Goal: Information Seeking & Learning: Learn about a topic

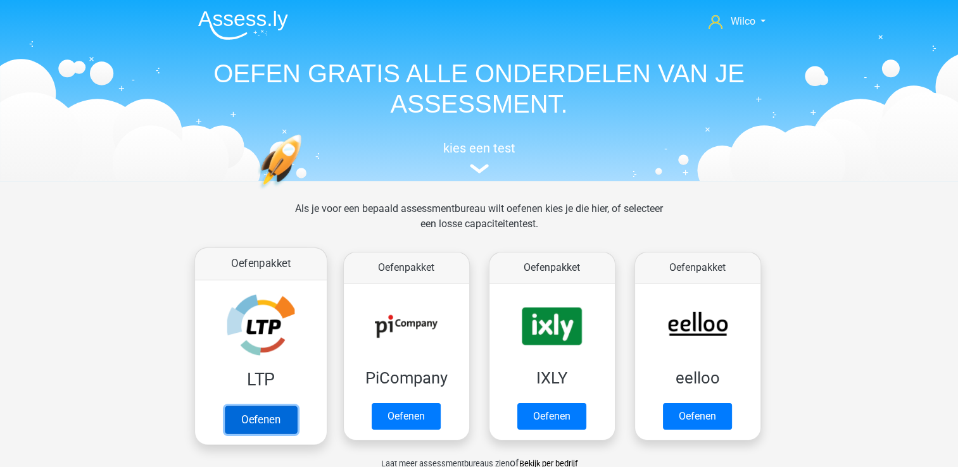
click at [235, 408] on link "Oefenen" at bounding box center [260, 420] width 72 height 28
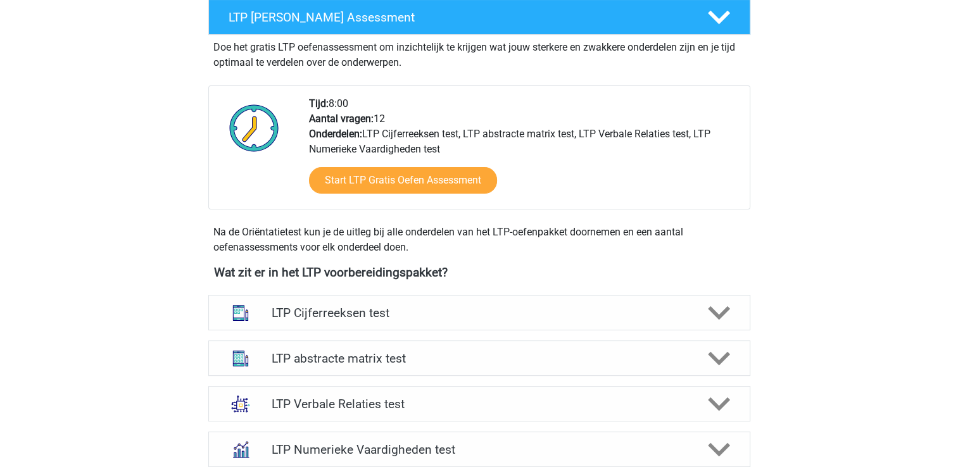
scroll to position [253, 0]
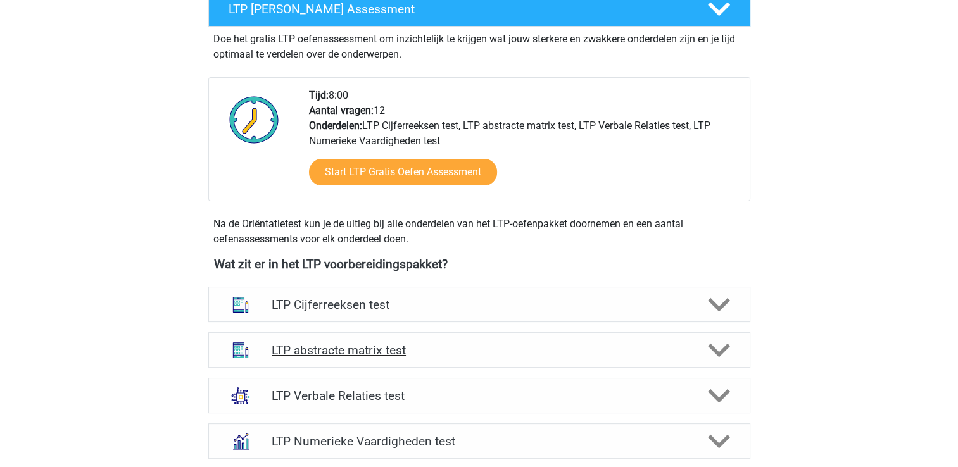
click at [704, 339] on div at bounding box center [717, 350] width 43 height 22
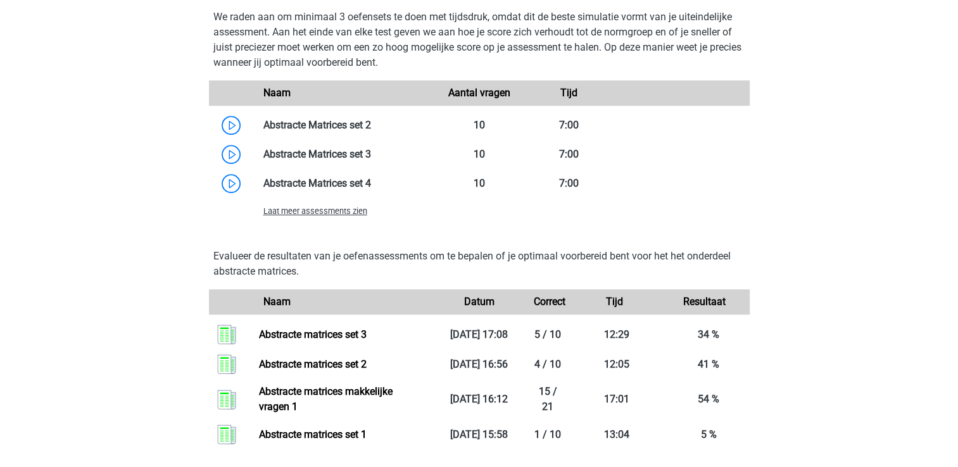
scroll to position [1013, 0]
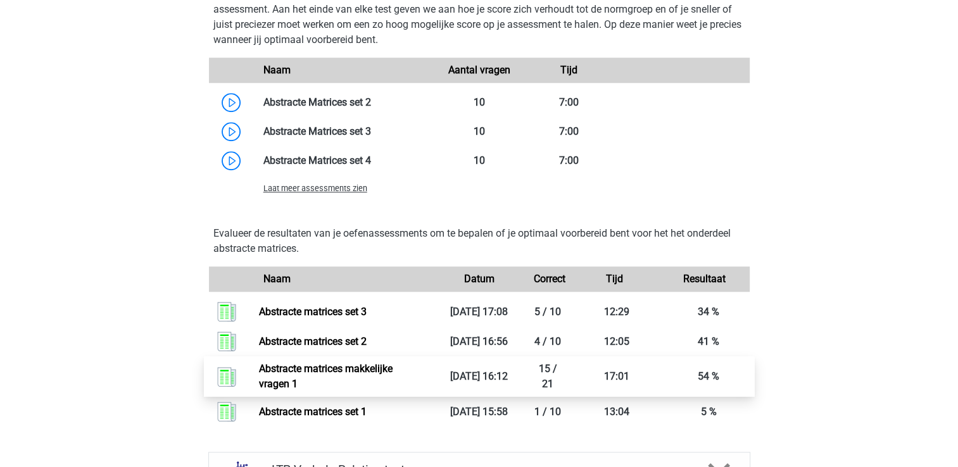
click at [337, 377] on link "Abstracte matrices makkelijke vragen 1" at bounding box center [326, 376] width 134 height 27
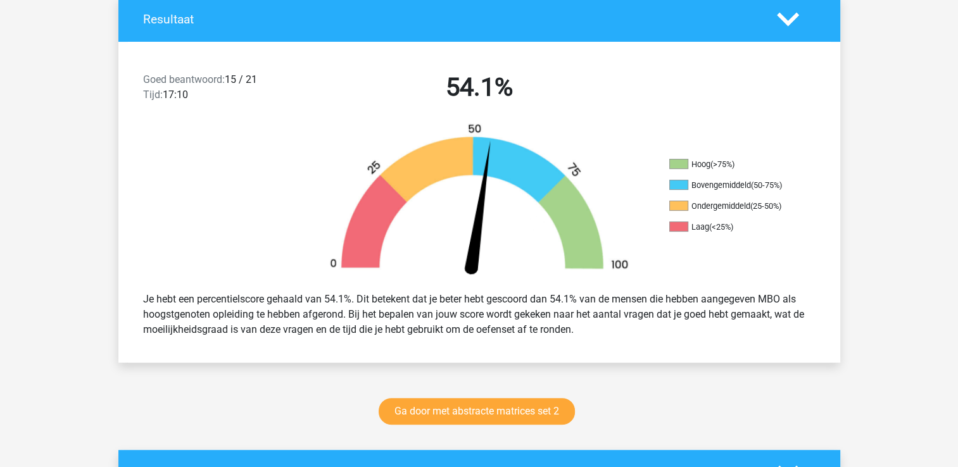
scroll to position [443, 0]
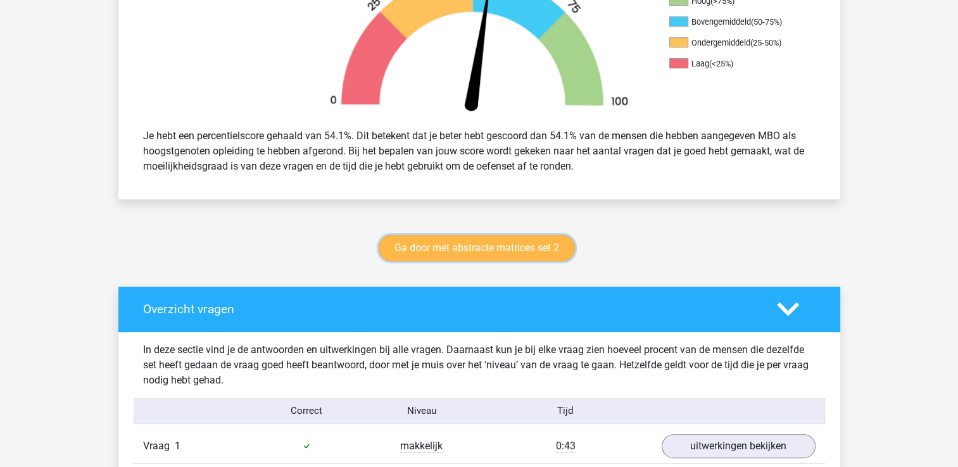
click at [483, 244] on link "Ga door met abstracte matrices set 2" at bounding box center [477, 248] width 196 height 27
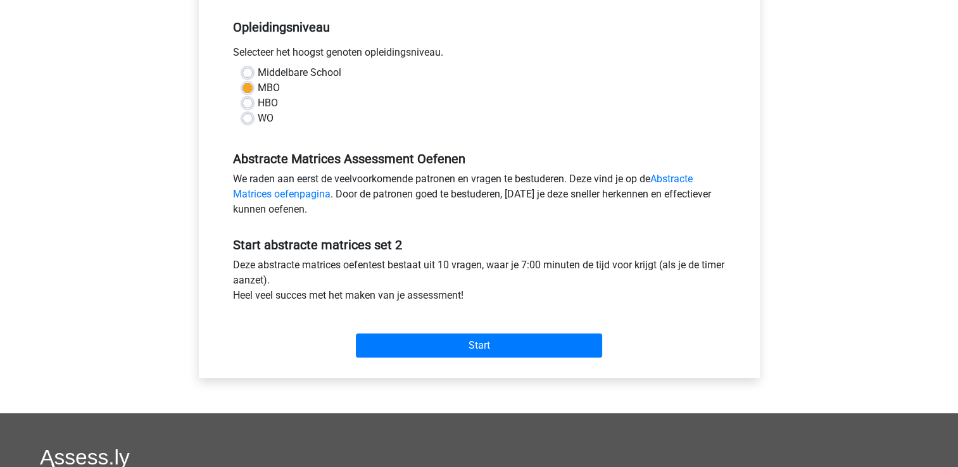
scroll to position [253, 0]
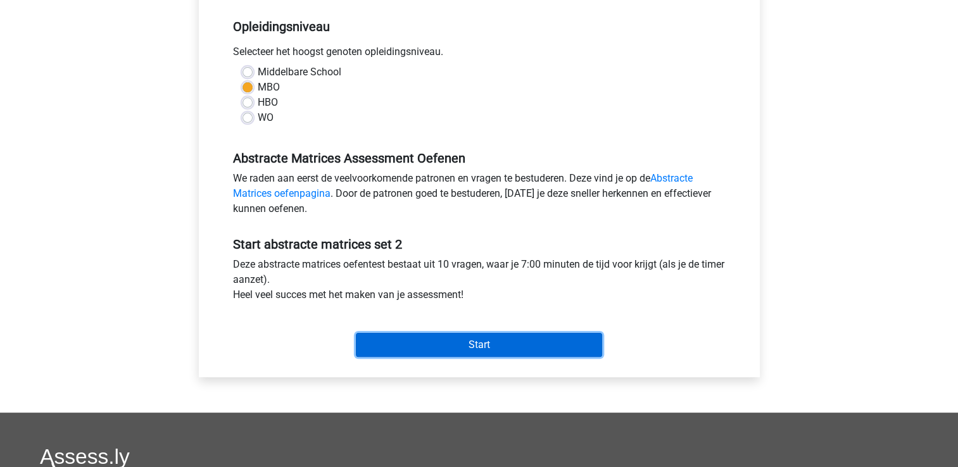
click at [457, 334] on input "Start" at bounding box center [479, 345] width 246 height 24
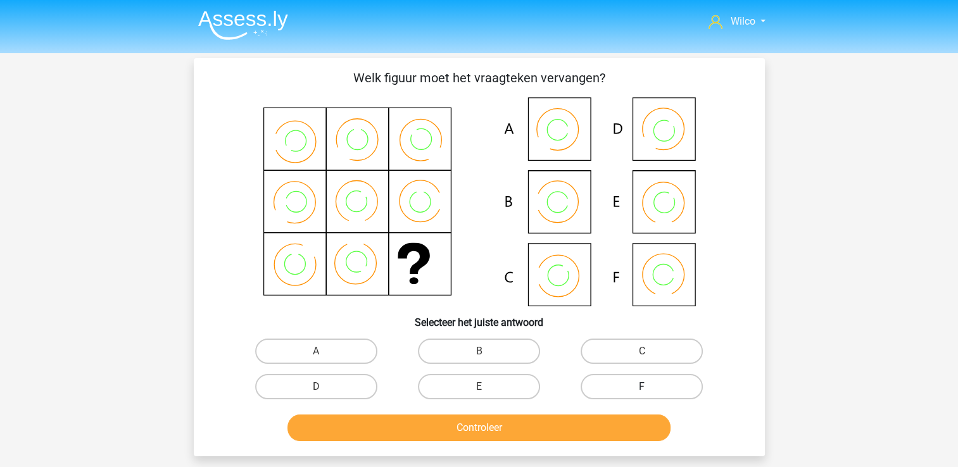
click at [611, 384] on label "F" at bounding box center [641, 386] width 122 height 25
click at [642, 387] on input "F" at bounding box center [646, 391] width 8 height 8
radio input "true"
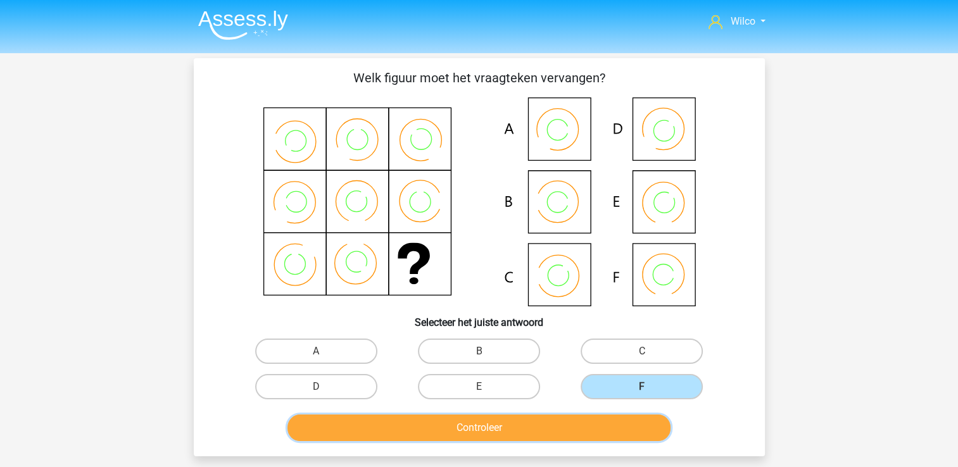
click at [572, 432] on button "Controleer" at bounding box center [478, 428] width 383 height 27
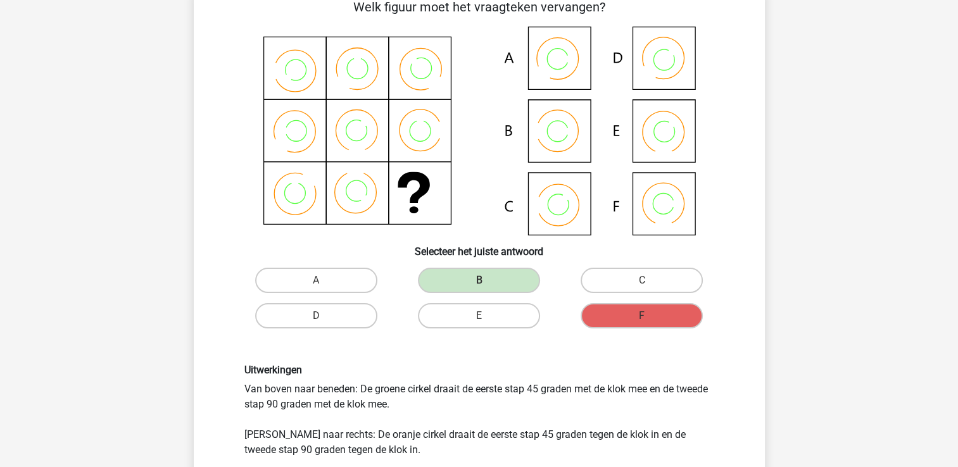
scroll to position [190, 0]
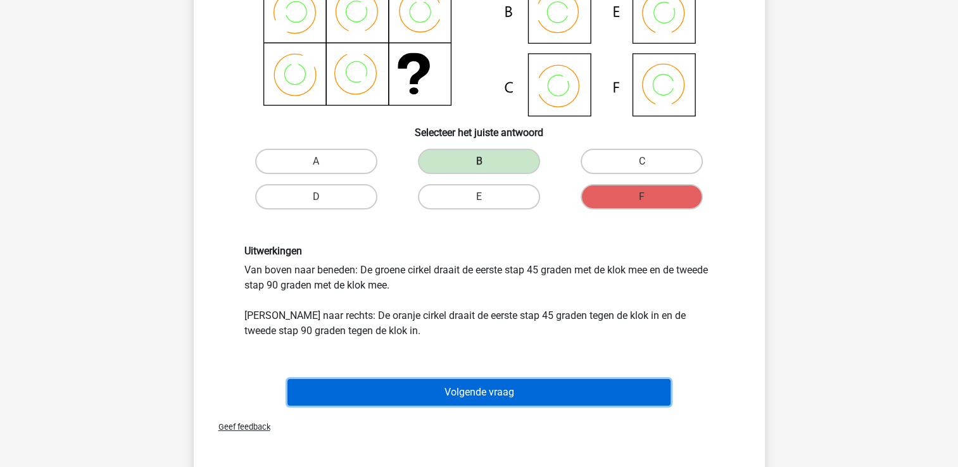
click at [468, 389] on button "Volgende vraag" at bounding box center [478, 392] width 383 height 27
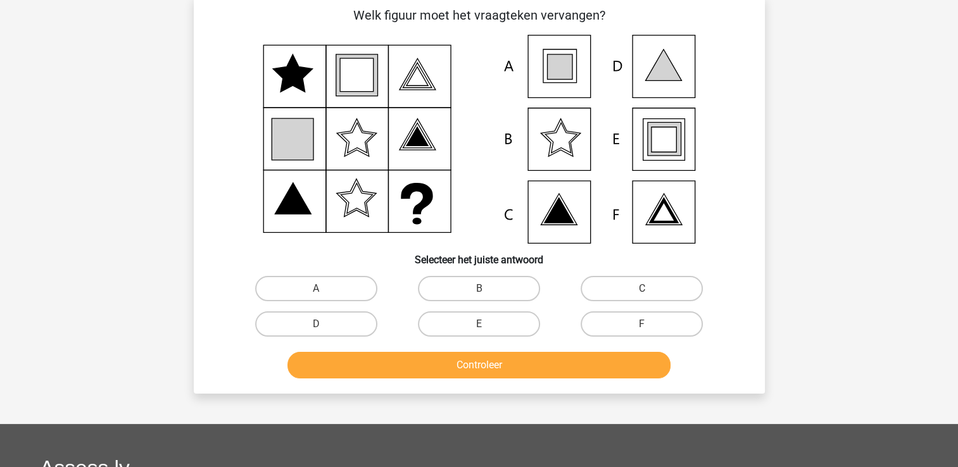
scroll to position [58, 0]
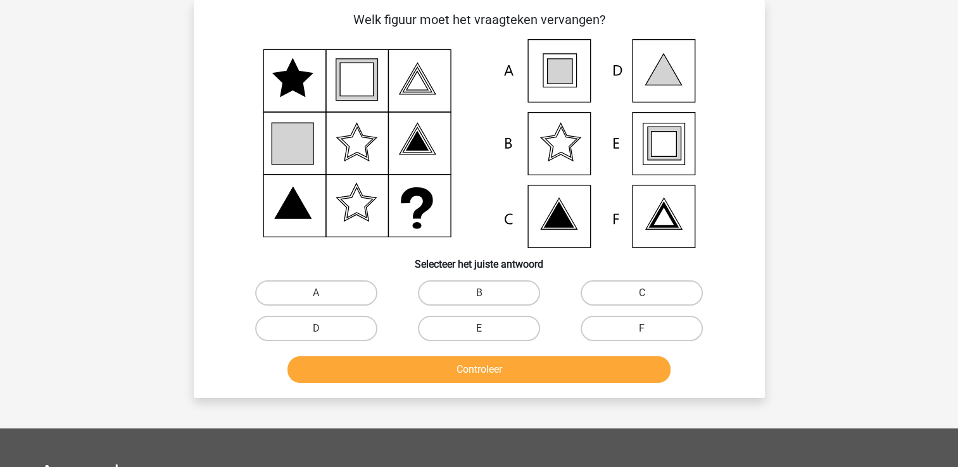
click at [530, 333] on label "E" at bounding box center [479, 328] width 122 height 25
click at [487, 333] on input "E" at bounding box center [483, 333] width 8 height 8
radio input "true"
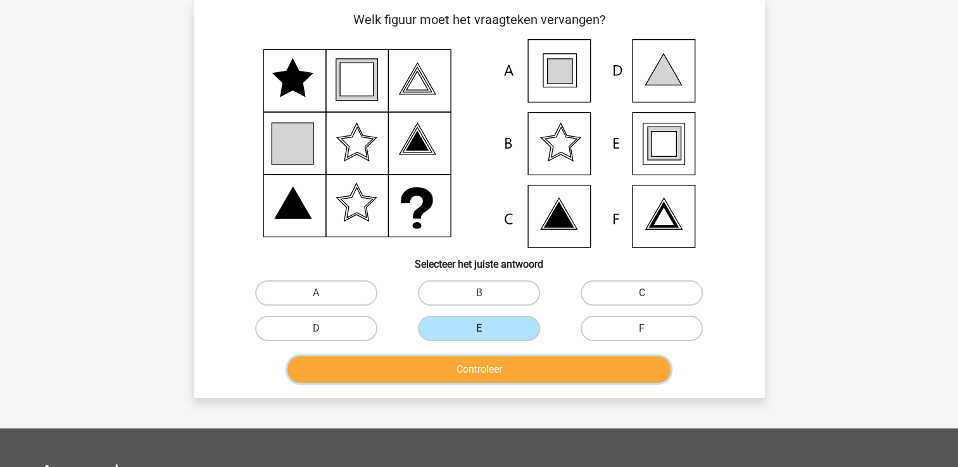
click at [517, 361] on button "Controleer" at bounding box center [478, 369] width 383 height 27
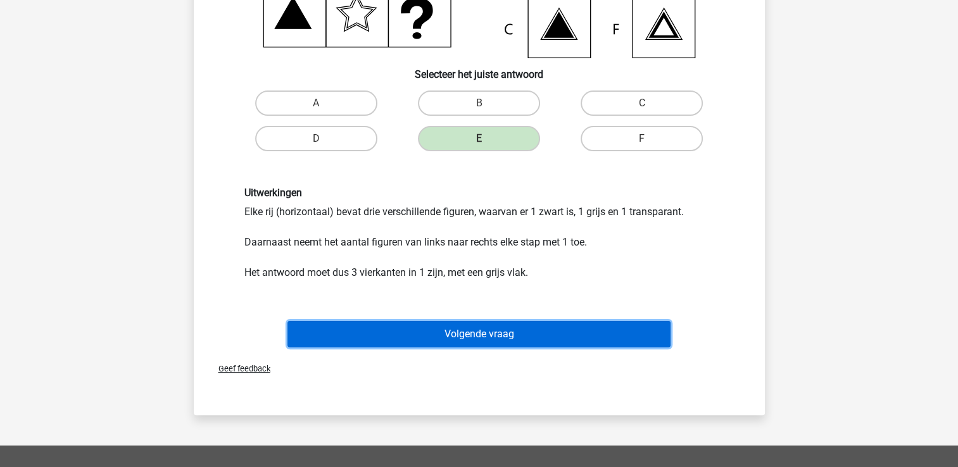
click at [507, 326] on button "Volgende vraag" at bounding box center [478, 334] width 383 height 27
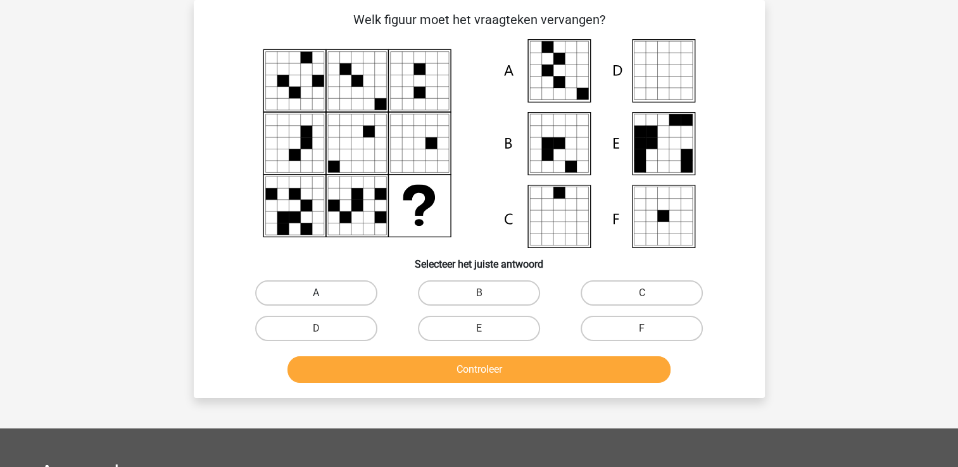
click at [341, 296] on label "A" at bounding box center [316, 292] width 122 height 25
click at [324, 296] on input "A" at bounding box center [320, 297] width 8 height 8
radio input "true"
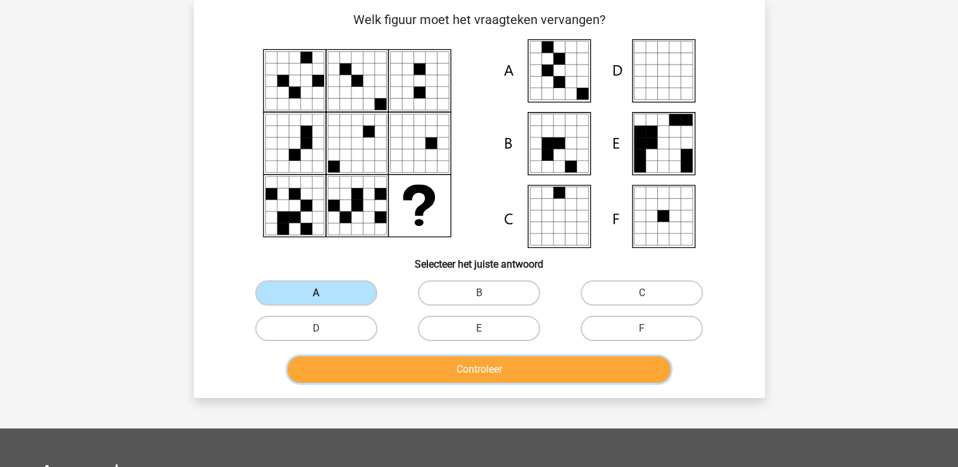
click at [411, 360] on button "Controleer" at bounding box center [478, 369] width 383 height 27
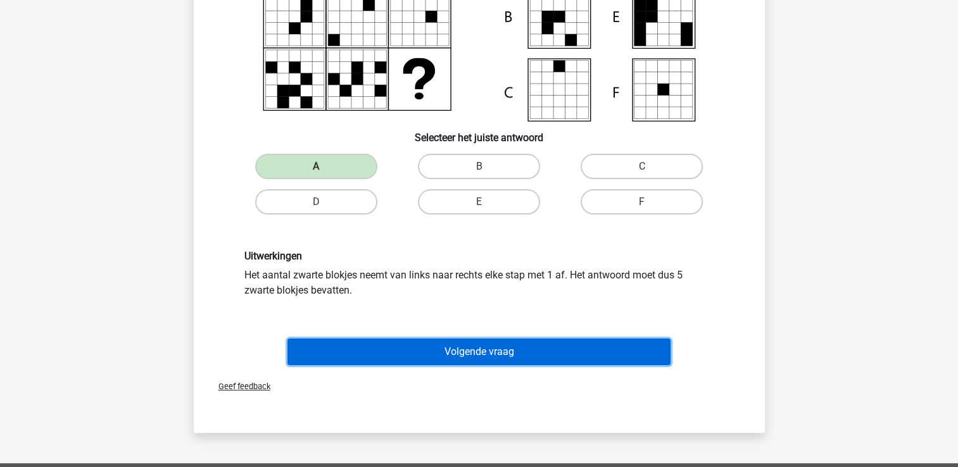
click at [403, 348] on button "Volgende vraag" at bounding box center [478, 352] width 383 height 27
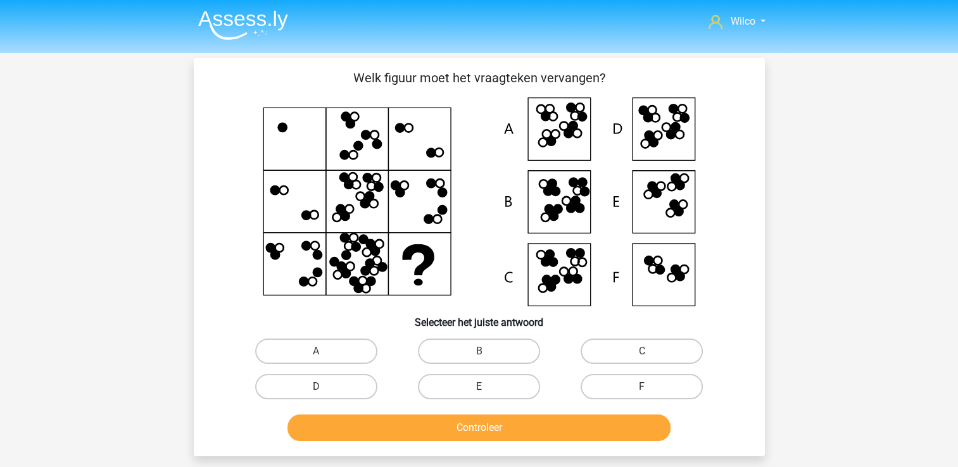
scroll to position [0, 0]
click at [237, 24] on img at bounding box center [243, 25] width 90 height 30
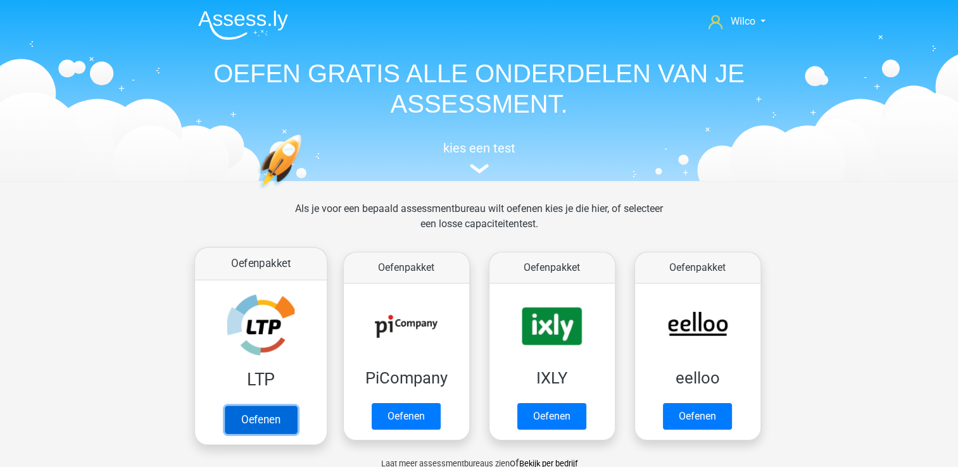
click at [282, 412] on link "Oefenen" at bounding box center [260, 420] width 72 height 28
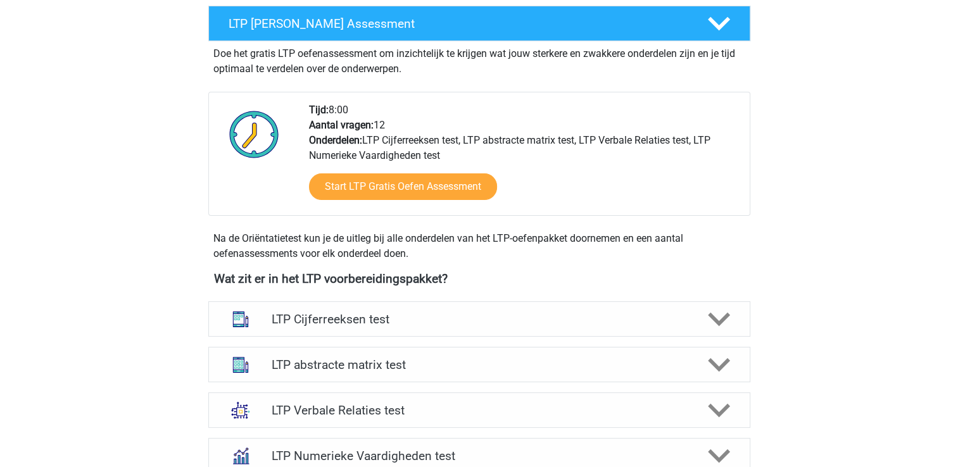
scroll to position [317, 0]
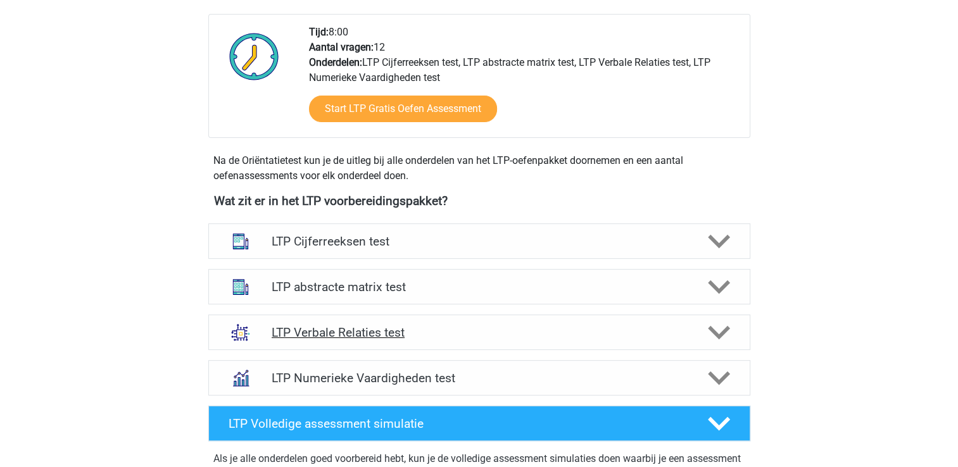
click at [505, 331] on h4 "LTP Verbale Relaties test" at bounding box center [479, 332] width 415 height 15
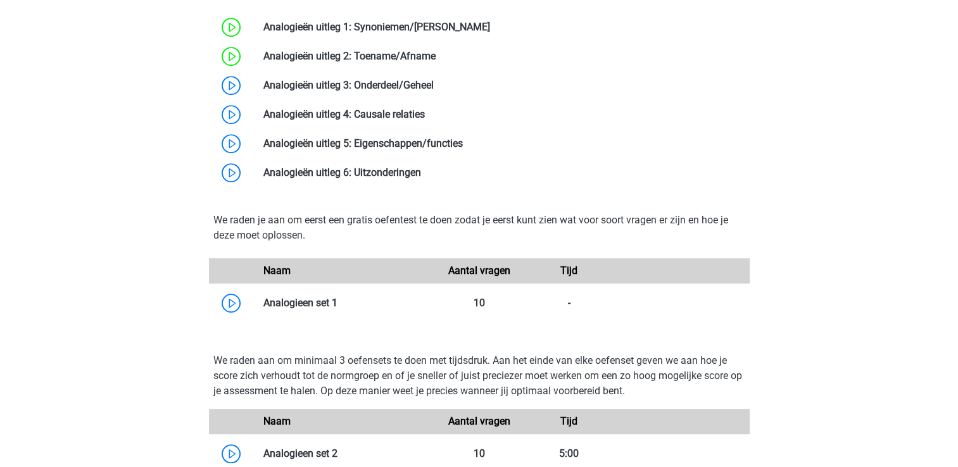
scroll to position [950, 0]
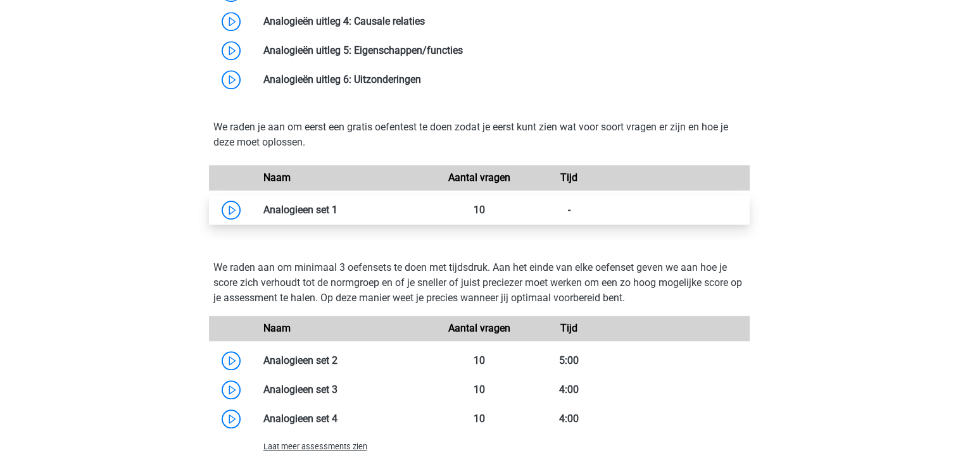
click at [337, 208] on link at bounding box center [337, 210] width 0 height 12
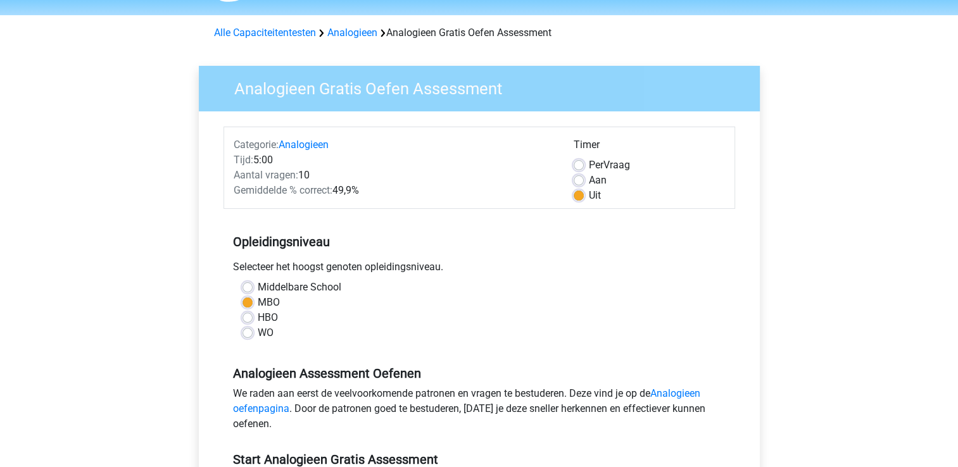
scroll to position [190, 0]
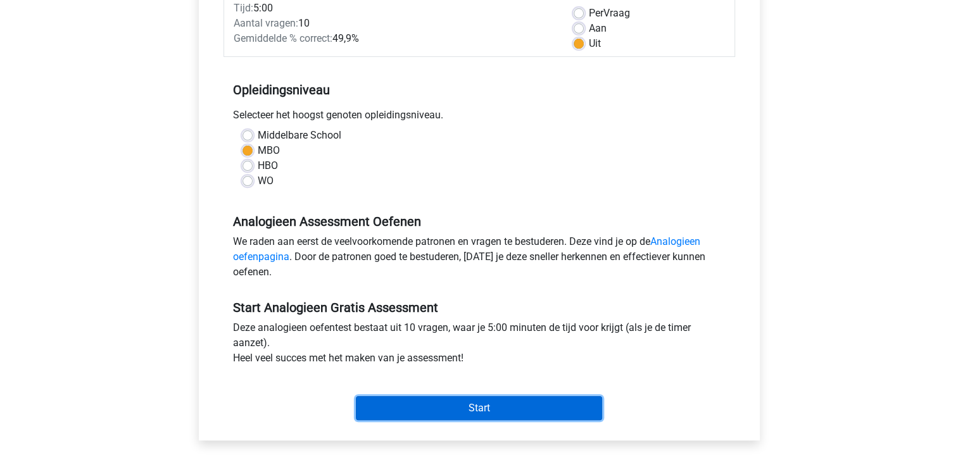
click at [454, 422] on div "Start" at bounding box center [478, 398] width 511 height 54
click at [461, 415] on input "Start" at bounding box center [479, 408] width 246 height 24
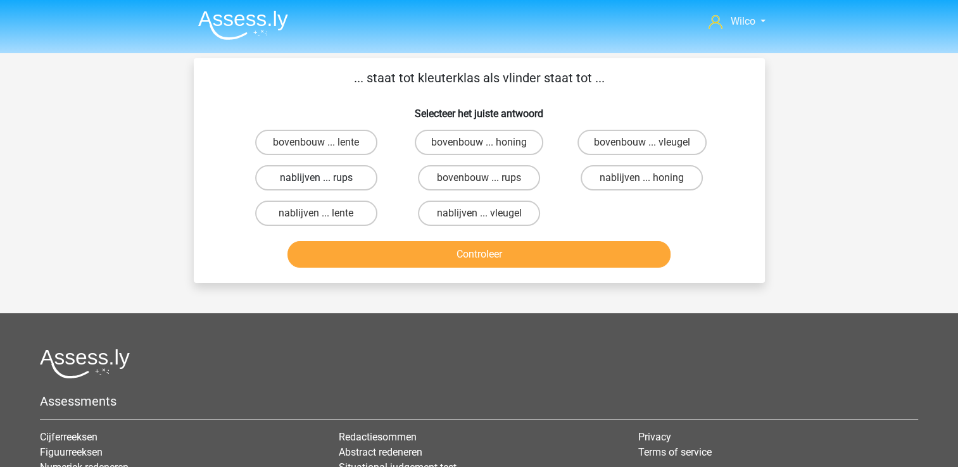
click at [359, 180] on label "nablijven ... rups" at bounding box center [316, 177] width 122 height 25
click at [324, 180] on input "nablijven ... rups" at bounding box center [320, 182] width 8 height 8
radio input "true"
click at [385, 239] on div "Controleer" at bounding box center [479, 252] width 530 height 42
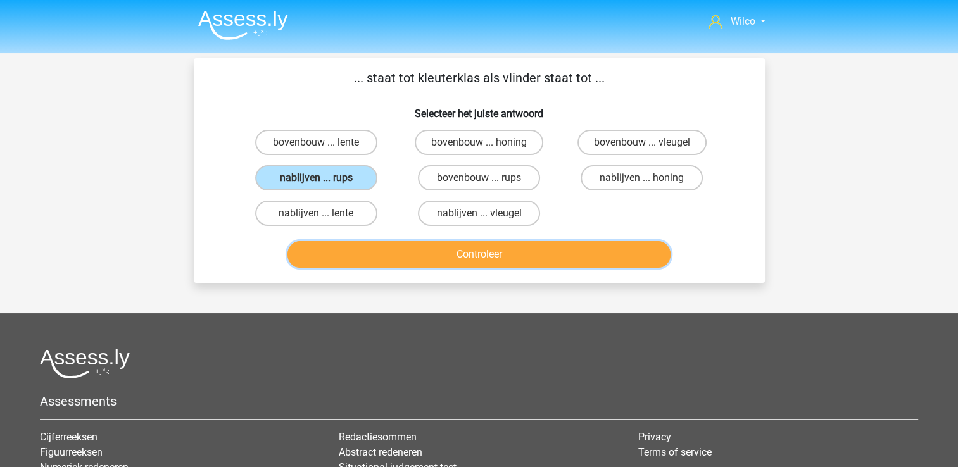
click at [380, 249] on button "Controleer" at bounding box center [478, 254] width 383 height 27
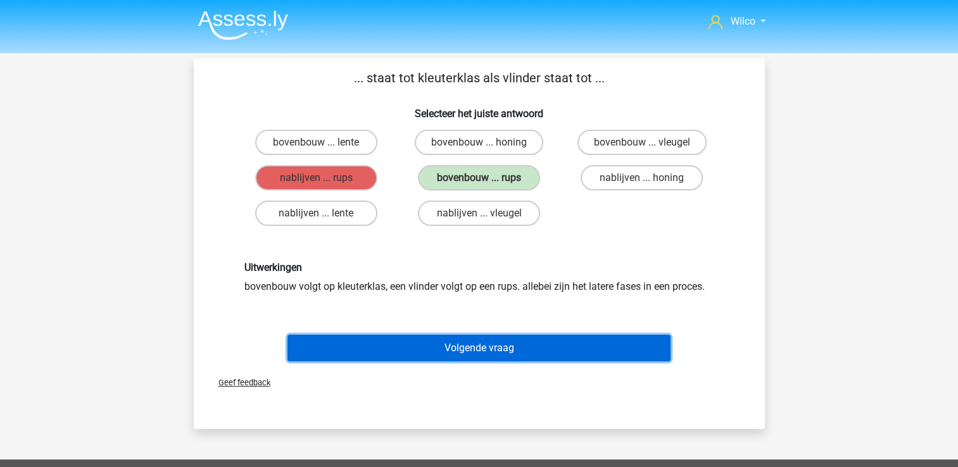
click at [634, 352] on button "Volgende vraag" at bounding box center [478, 348] width 383 height 27
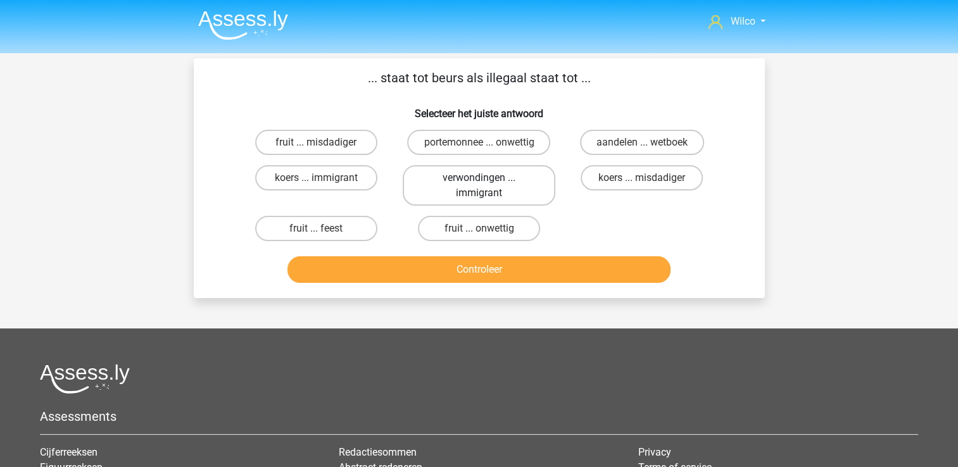
click at [506, 185] on label "verwondingen ... immigrant" at bounding box center [479, 185] width 153 height 41
click at [487, 185] on input "verwondingen ... immigrant" at bounding box center [483, 182] width 8 height 8
radio input "true"
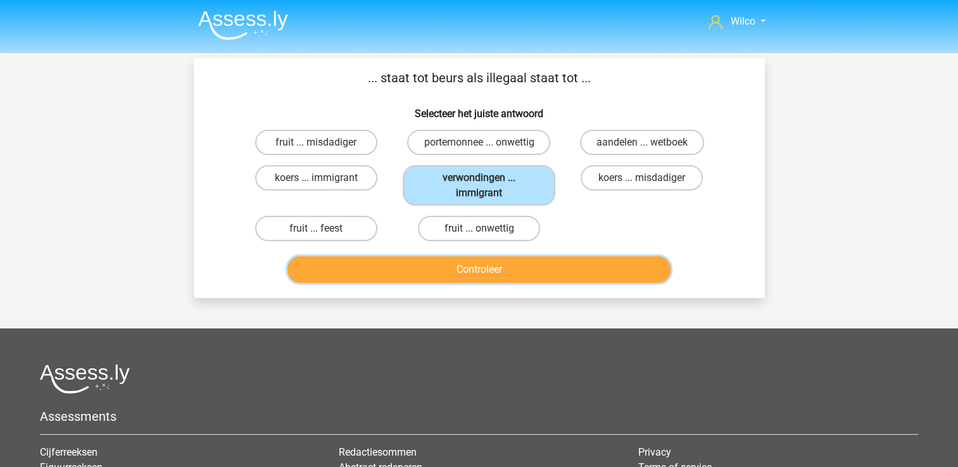
click at [471, 278] on button "Controleer" at bounding box center [478, 269] width 383 height 27
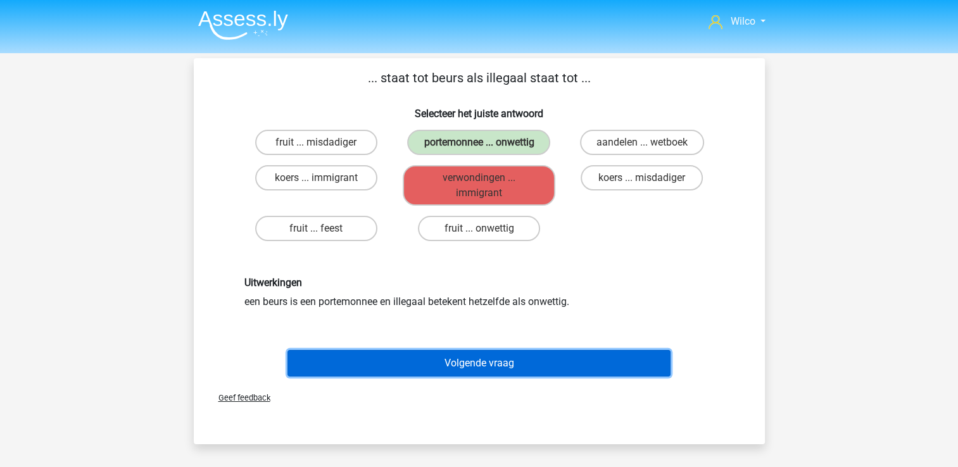
click at [461, 350] on button "Volgende vraag" at bounding box center [478, 363] width 383 height 27
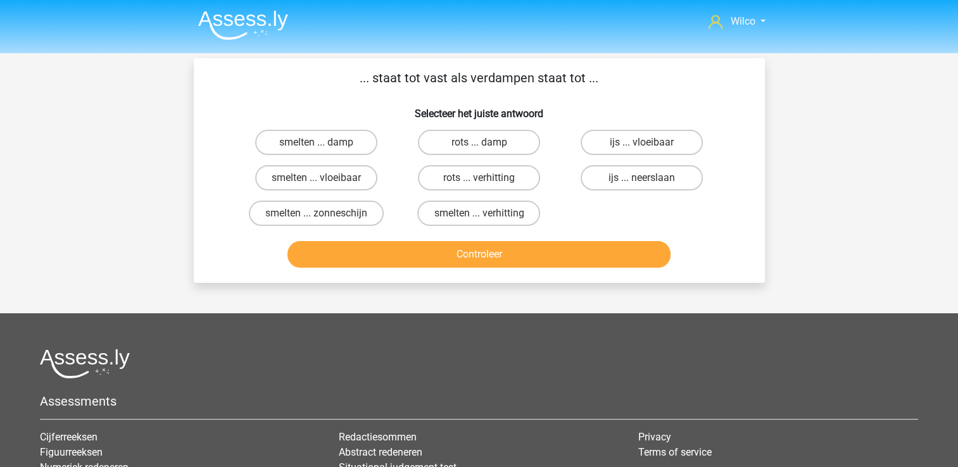
click at [268, 36] on img at bounding box center [243, 25] width 90 height 30
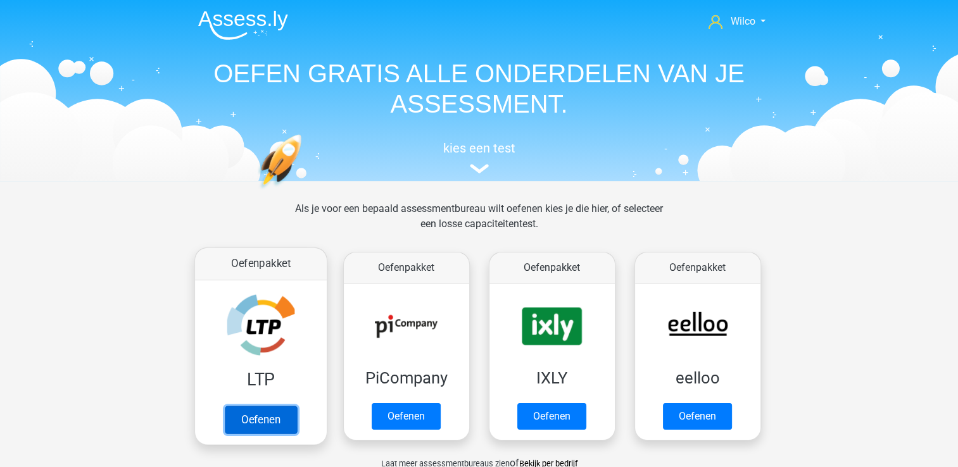
click at [257, 411] on link "Oefenen" at bounding box center [260, 420] width 72 height 28
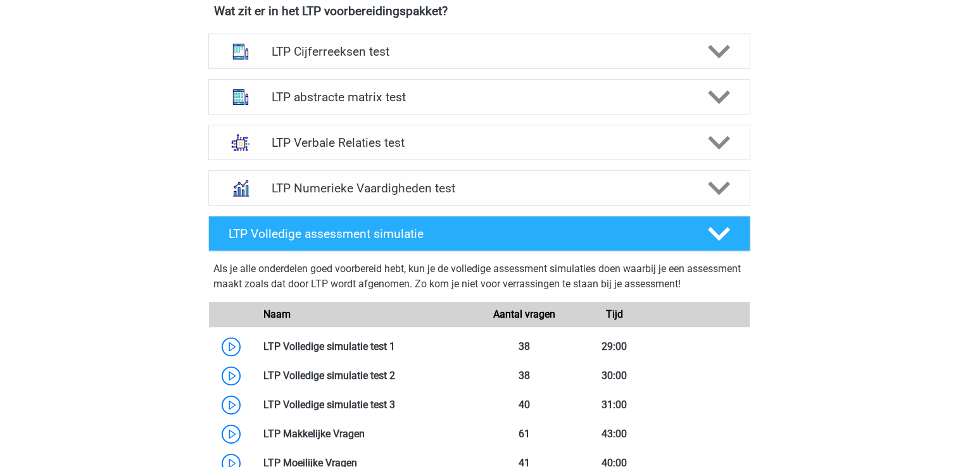
scroll to position [380, 0]
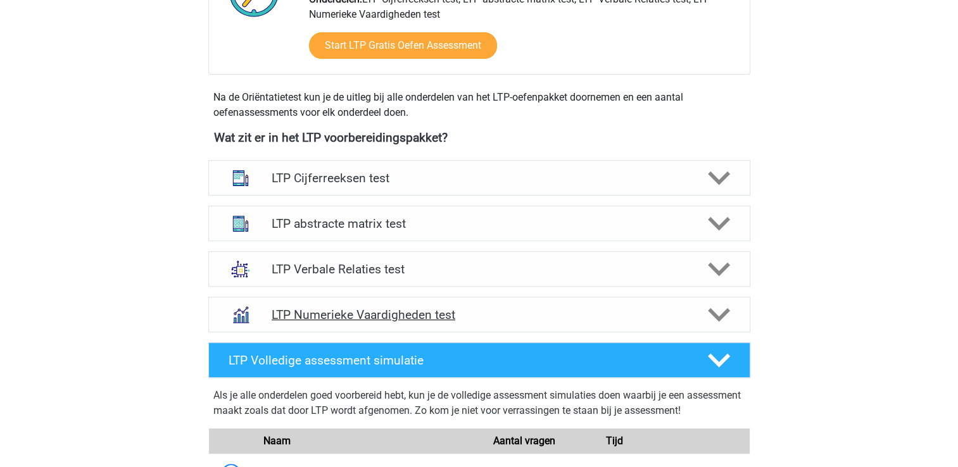
click at [723, 320] on icon at bounding box center [719, 315] width 22 height 22
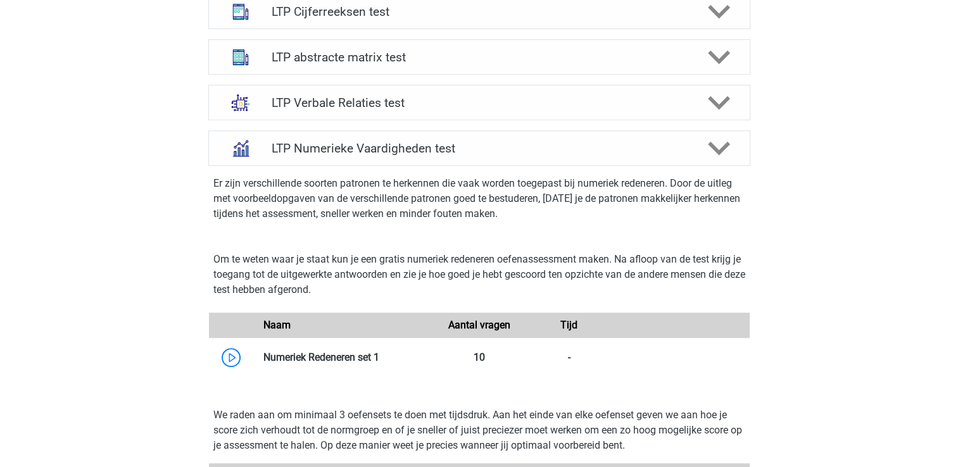
scroll to position [570, 0]
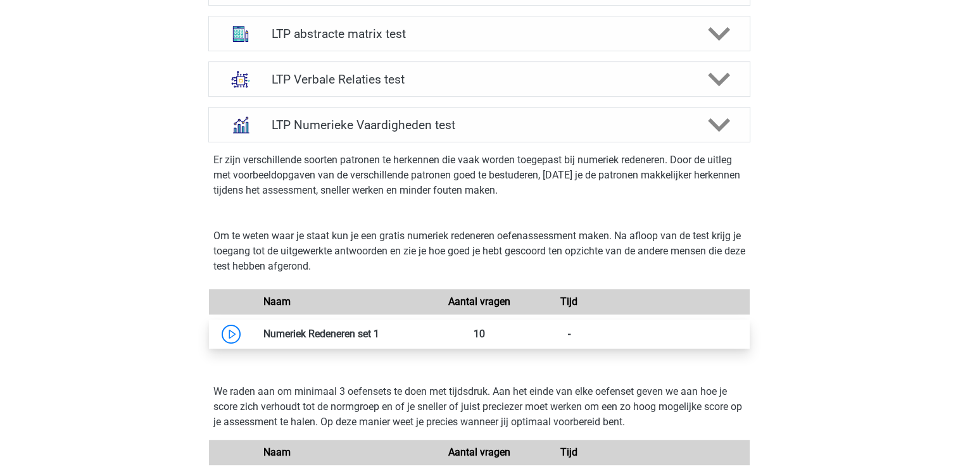
click at [379, 340] on link at bounding box center [379, 334] width 0 height 12
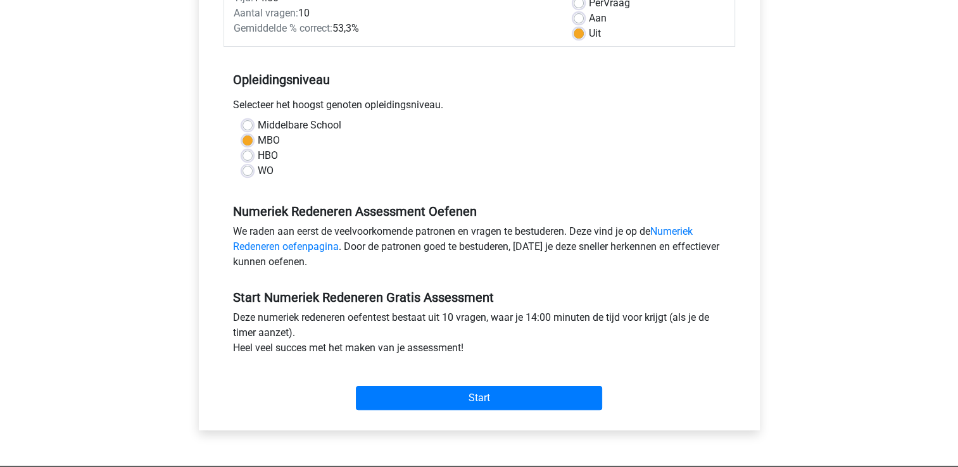
scroll to position [253, 0]
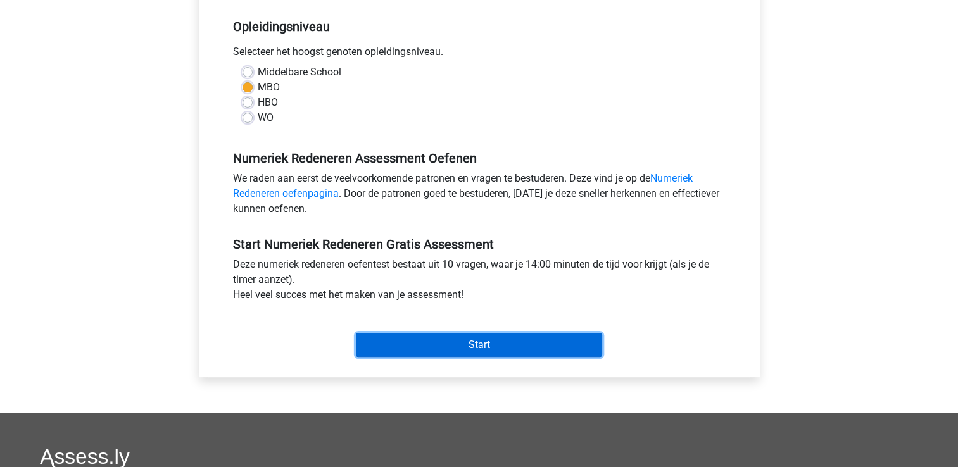
click at [498, 334] on input "Start" at bounding box center [479, 345] width 246 height 24
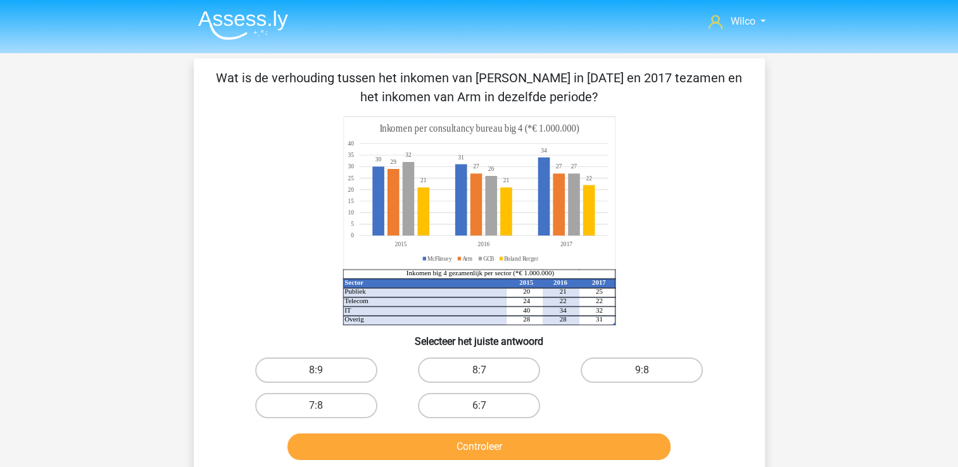
click at [224, 13] on img at bounding box center [243, 25] width 90 height 30
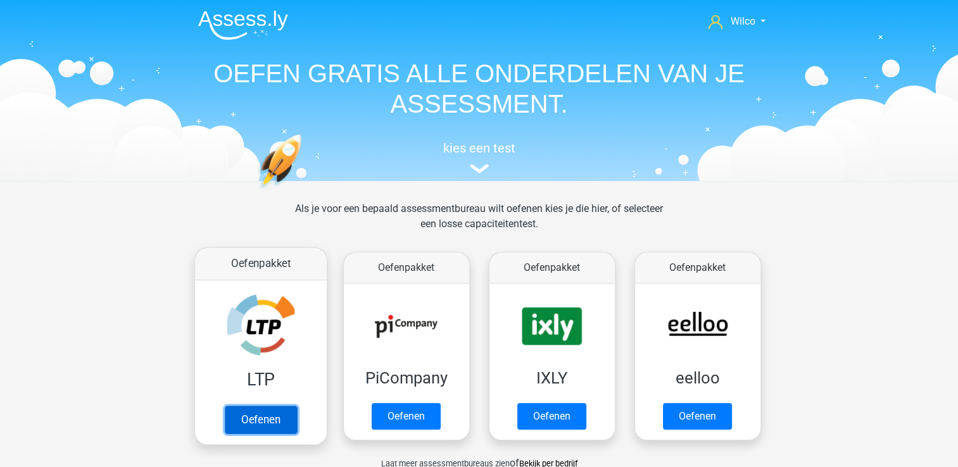
click at [277, 420] on link "Oefenen" at bounding box center [260, 420] width 72 height 28
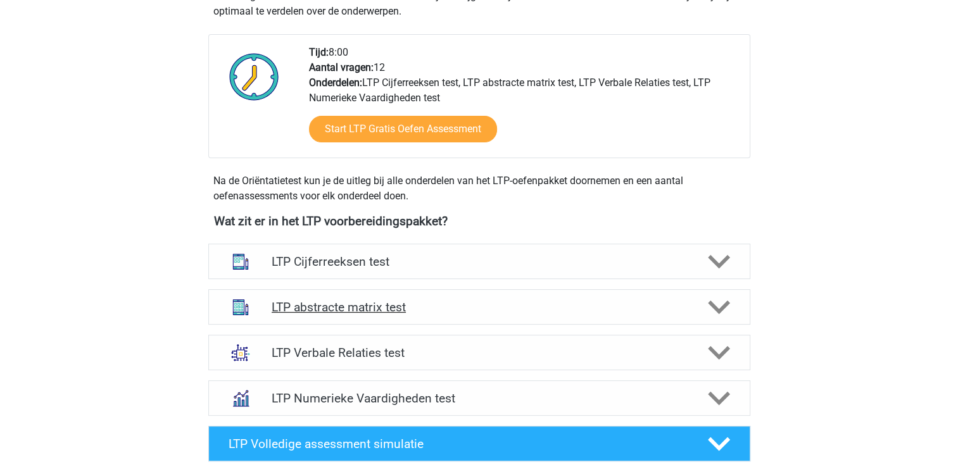
scroll to position [380, 0]
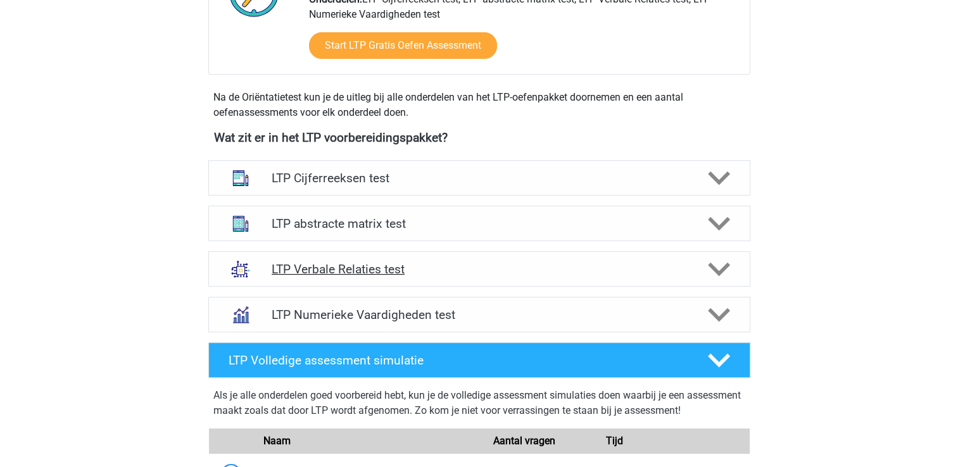
click at [516, 269] on h4 "LTP Verbale Relaties test" at bounding box center [479, 269] width 415 height 15
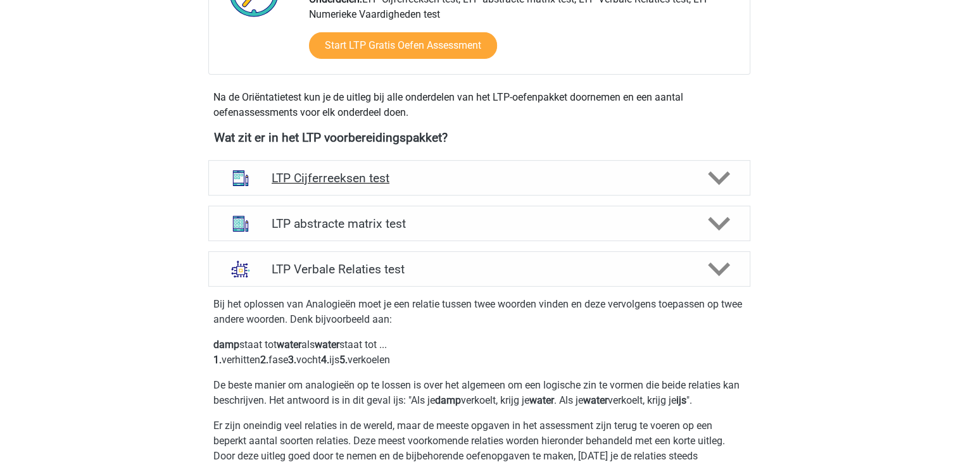
click at [450, 180] on h4 "LTP Cijferreeksen test" at bounding box center [479, 178] width 415 height 15
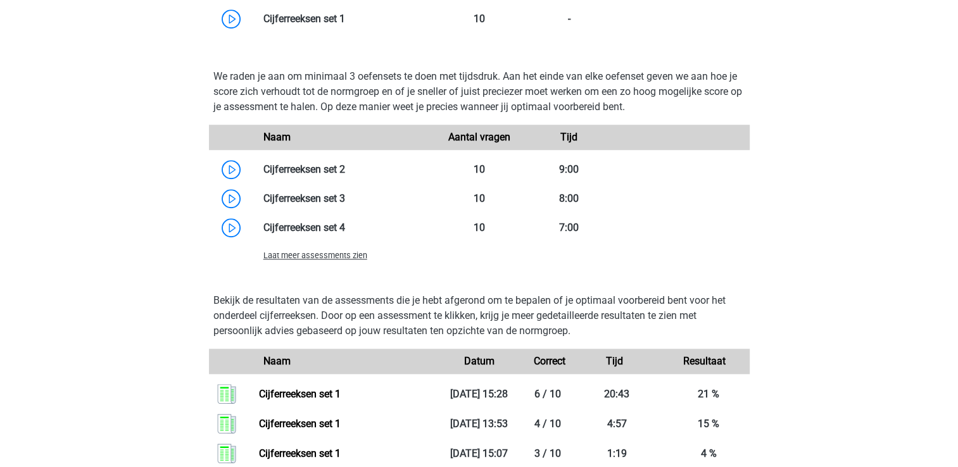
scroll to position [823, 0]
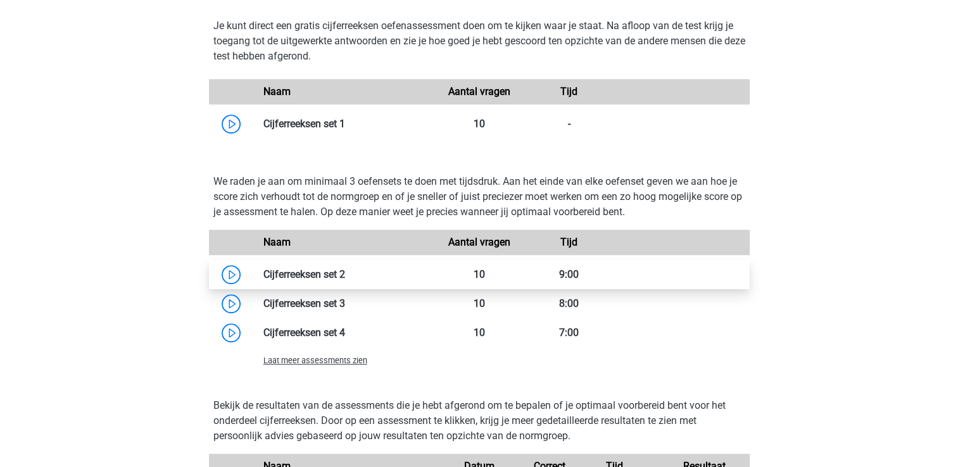
click at [345, 268] on link at bounding box center [345, 274] width 0 height 12
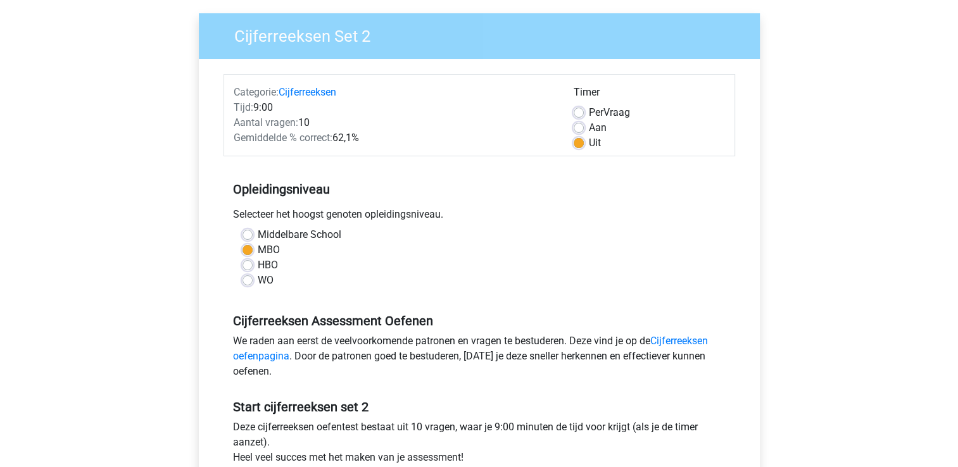
scroll to position [190, 0]
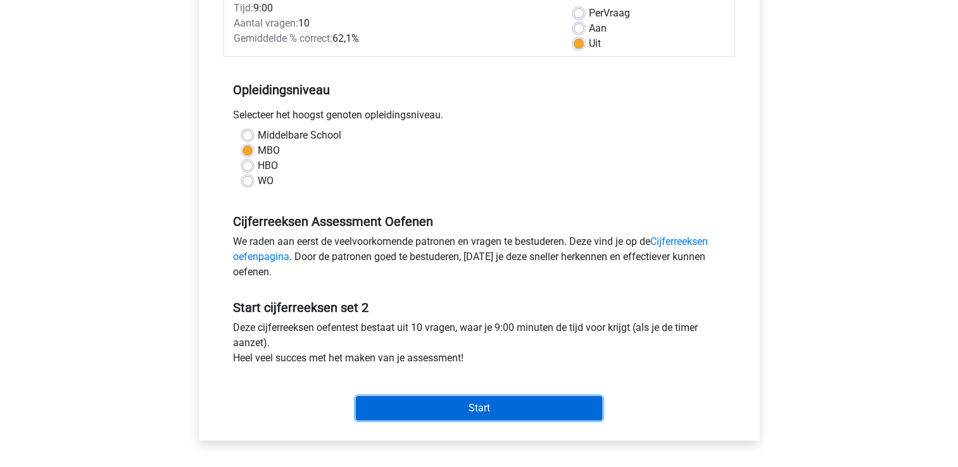
click at [479, 399] on input "Start" at bounding box center [479, 408] width 246 height 24
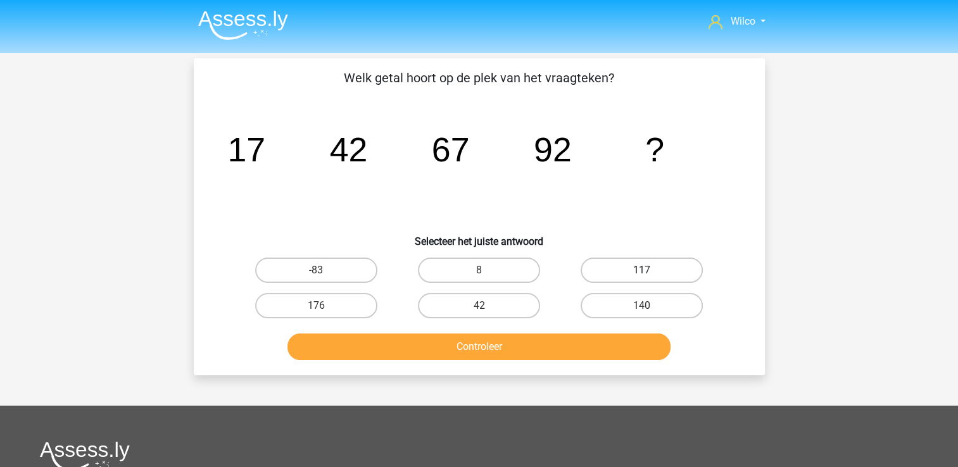
click at [623, 271] on label "117" at bounding box center [641, 270] width 122 height 25
click at [642, 271] on input "117" at bounding box center [646, 274] width 8 height 8
radio input "true"
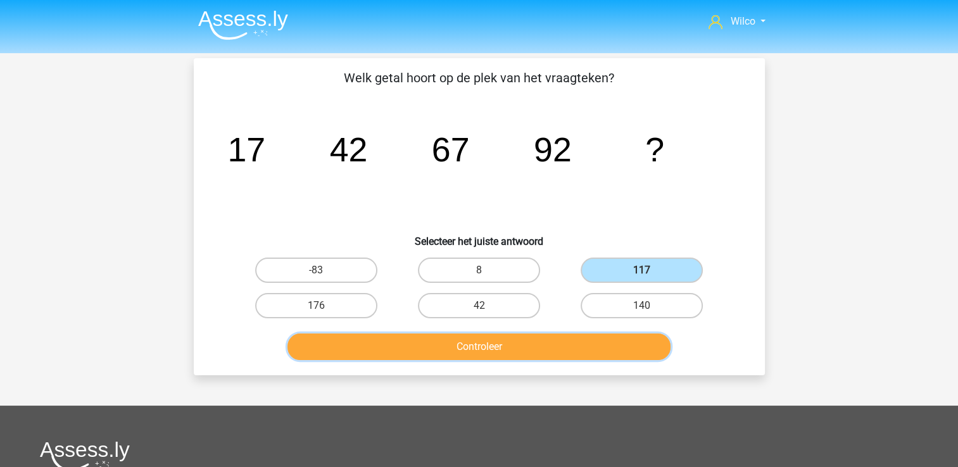
click at [592, 351] on button "Controleer" at bounding box center [478, 347] width 383 height 27
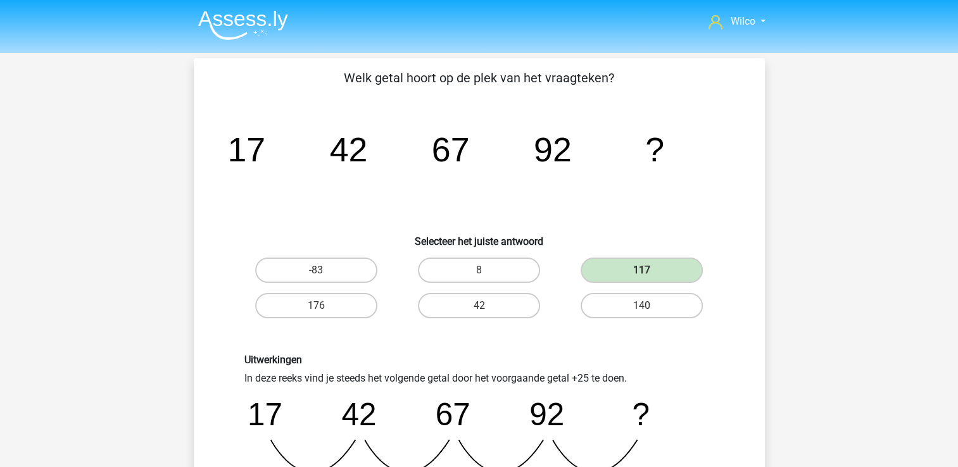
click at [210, 20] on img at bounding box center [243, 25] width 90 height 30
